Goal: Task Accomplishment & Management: Manage account settings

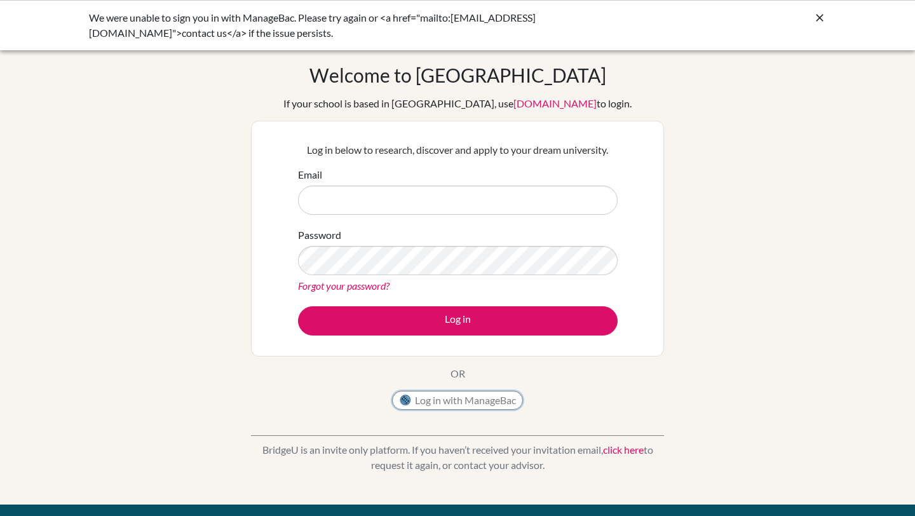
click at [445, 398] on button "Log in with ManageBac" at bounding box center [457, 400] width 131 height 19
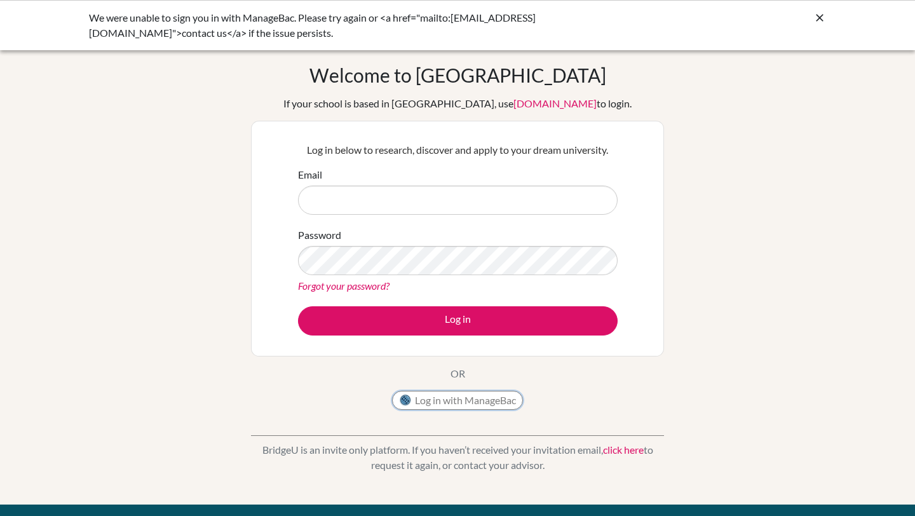
click at [445, 398] on button "Log in with ManageBac" at bounding box center [457, 400] width 131 height 19
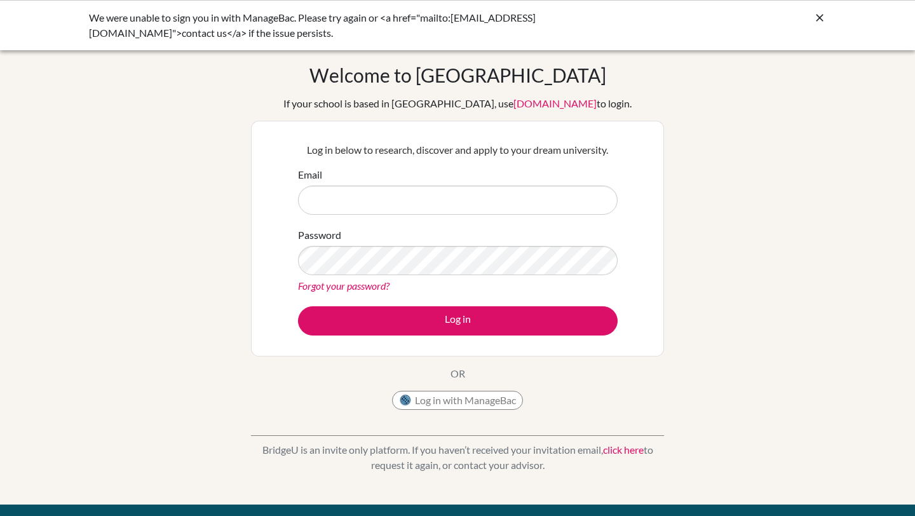
click at [455, 199] on input "Email" at bounding box center [458, 200] width 320 height 29
type input "dia230403@diaestudents.com"
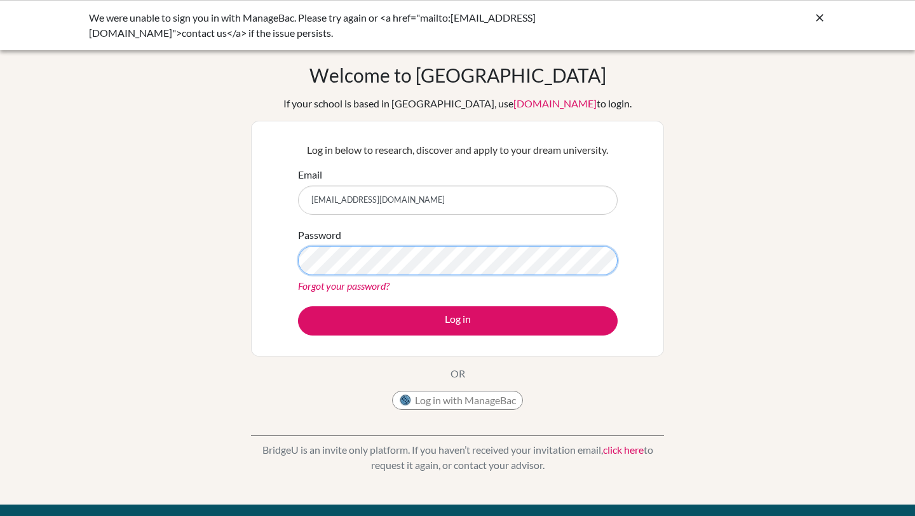
click at [298, 306] on button "Log in" at bounding box center [458, 320] width 320 height 29
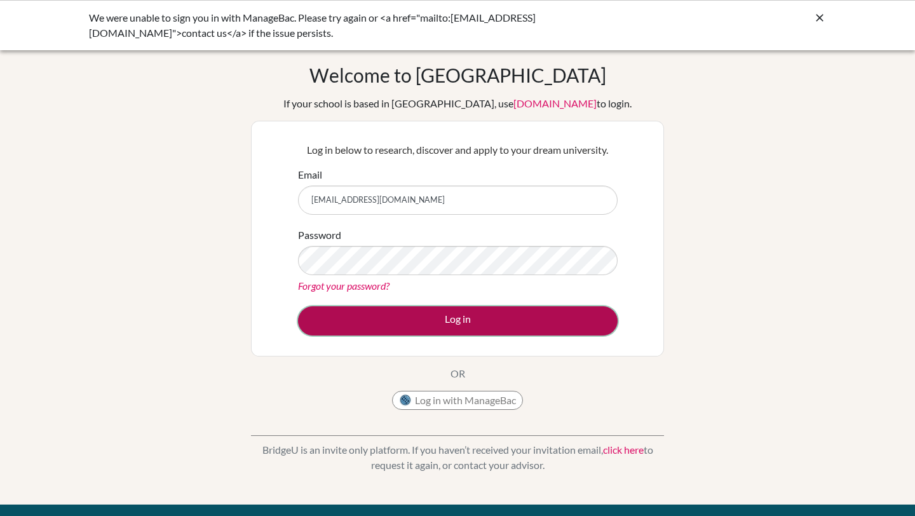
click at [422, 315] on button "Log in" at bounding box center [458, 320] width 320 height 29
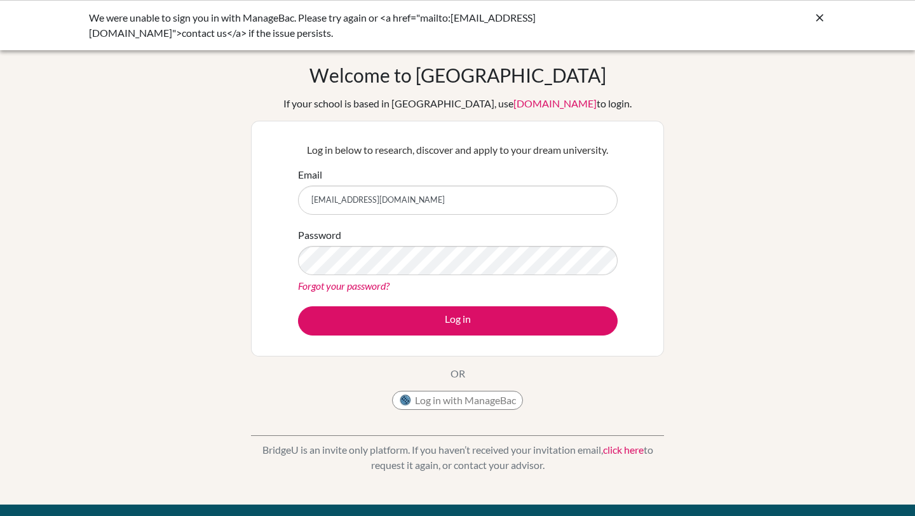
click at [815, 24] on icon at bounding box center [819, 17] width 13 height 13
